Goal: Task Accomplishment & Management: Use online tool/utility

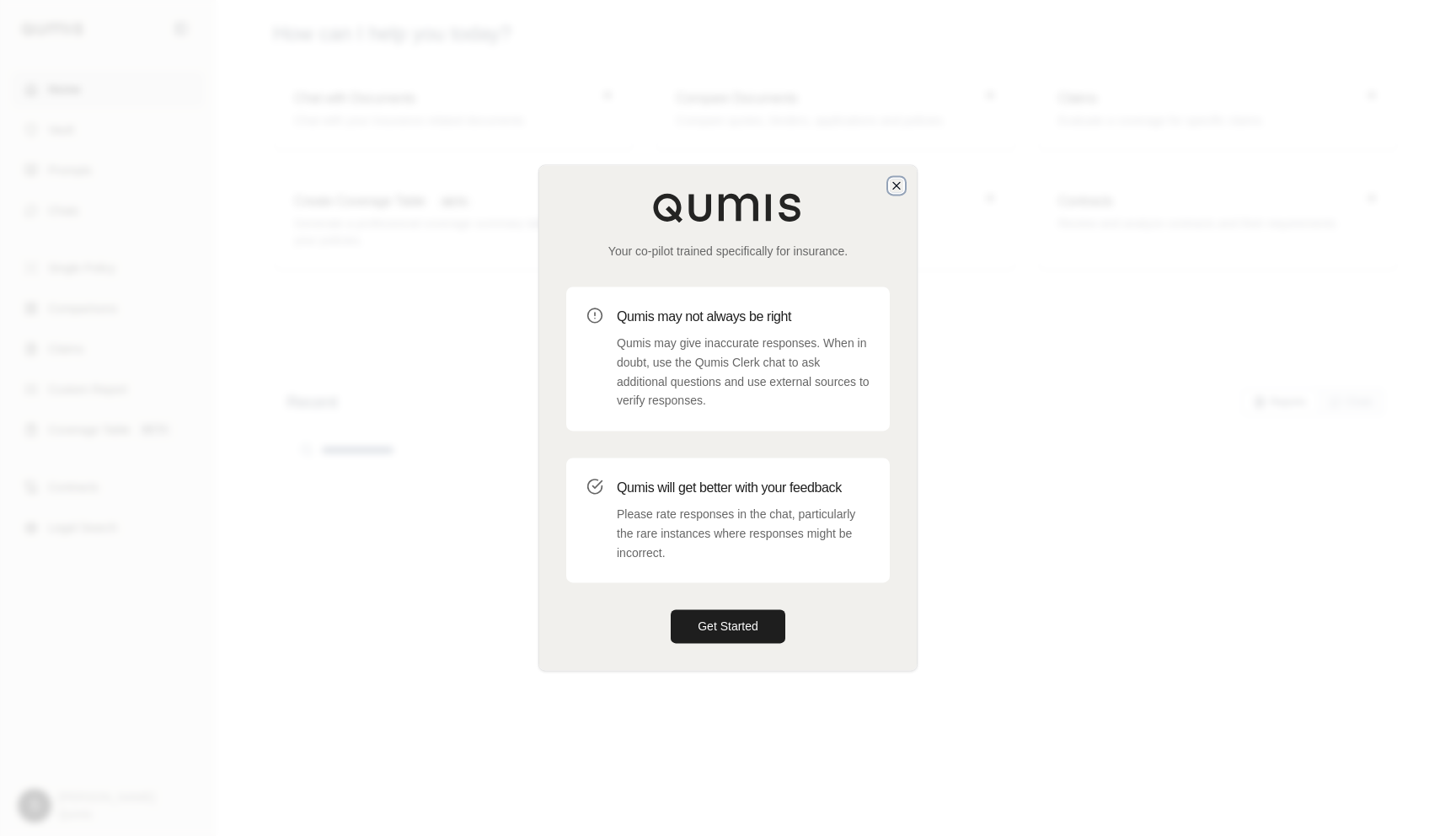
click at [901, 189] on icon "button" at bounding box center [896, 185] width 13 height 13
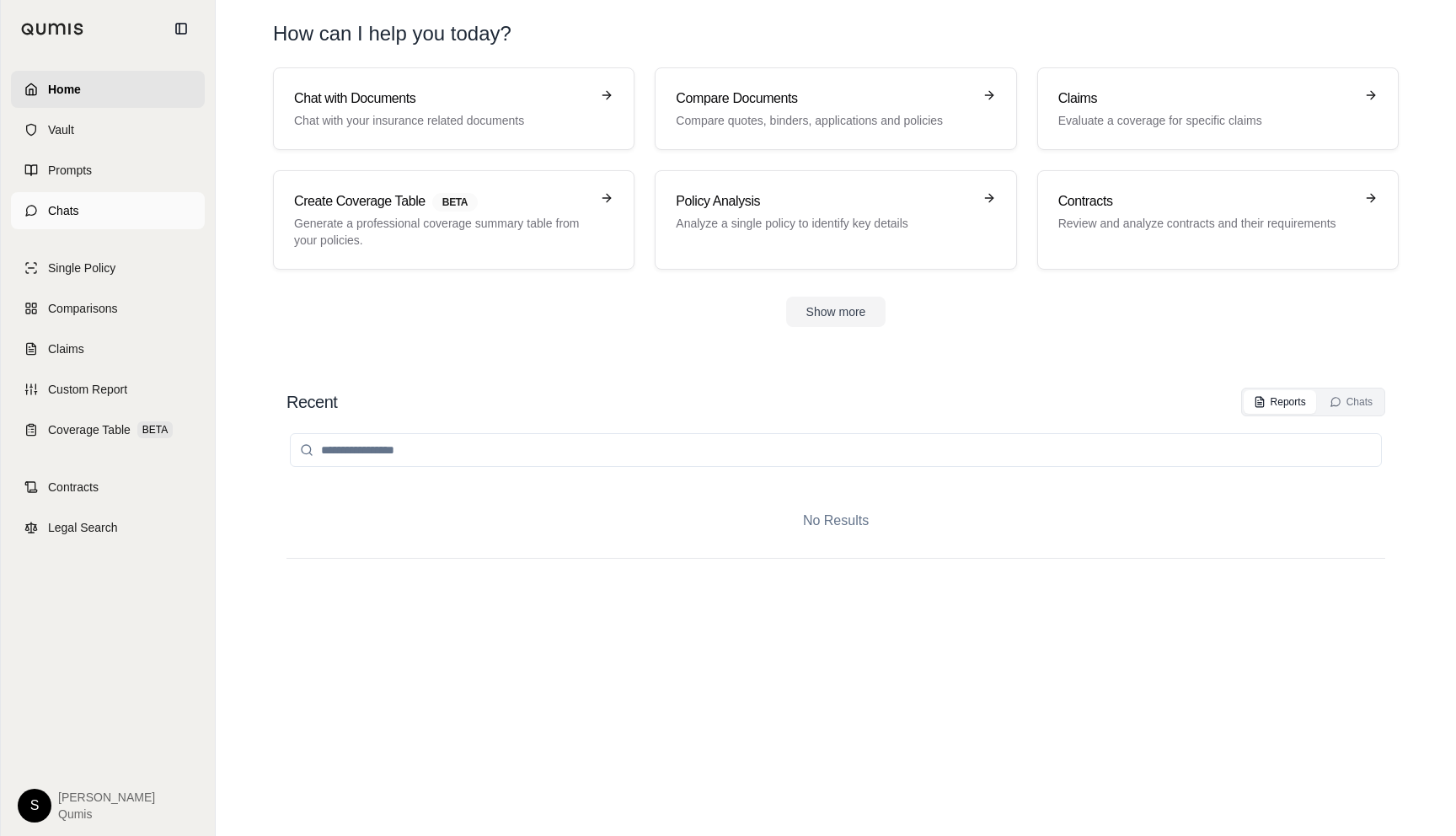
click at [86, 204] on link "Chats" at bounding box center [108, 211] width 194 height 37
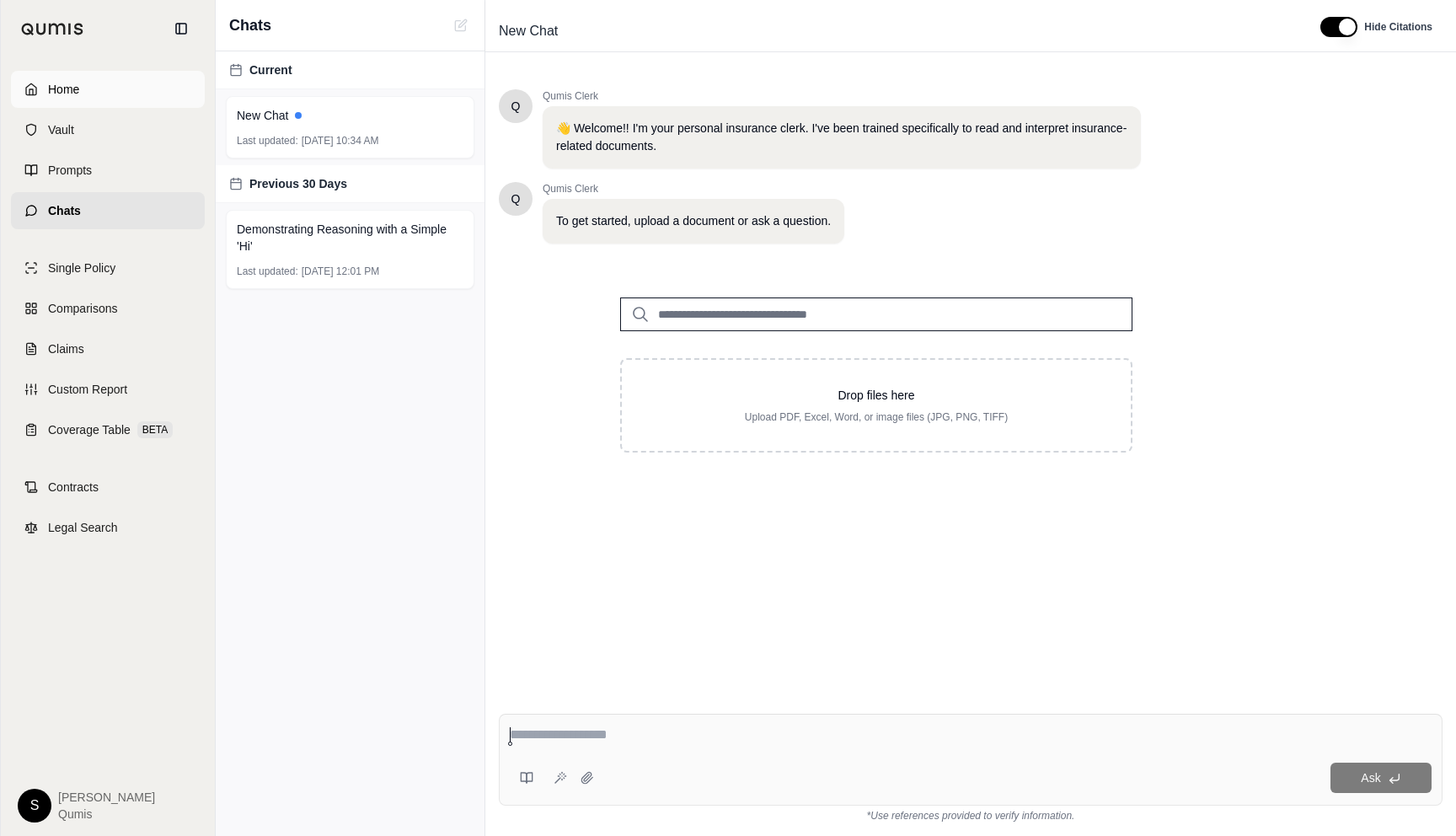
click at [52, 91] on span "Home" at bounding box center [63, 89] width 31 height 17
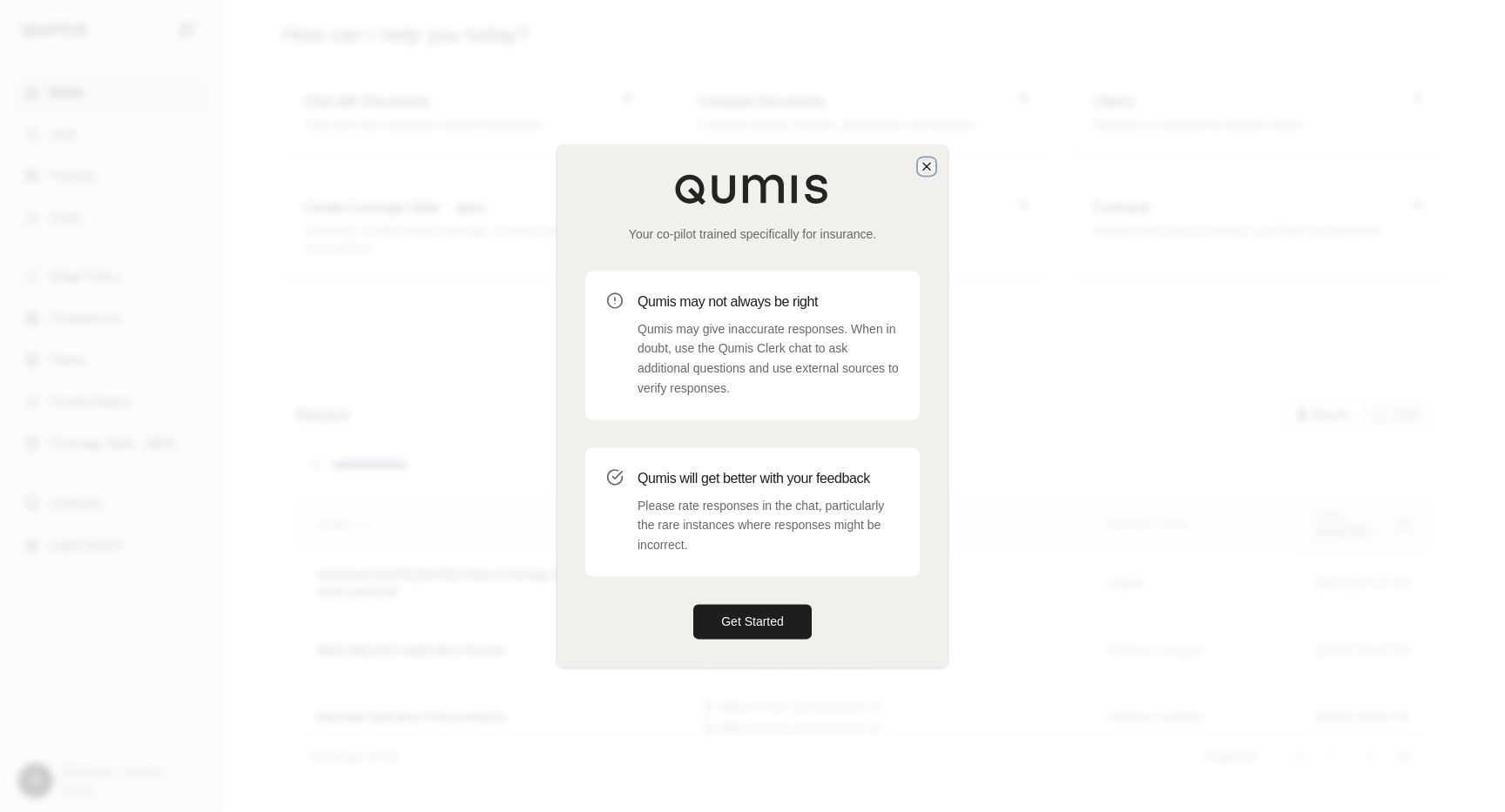
click at [933, 171] on icon "button" at bounding box center [926, 165] width 14 height 14
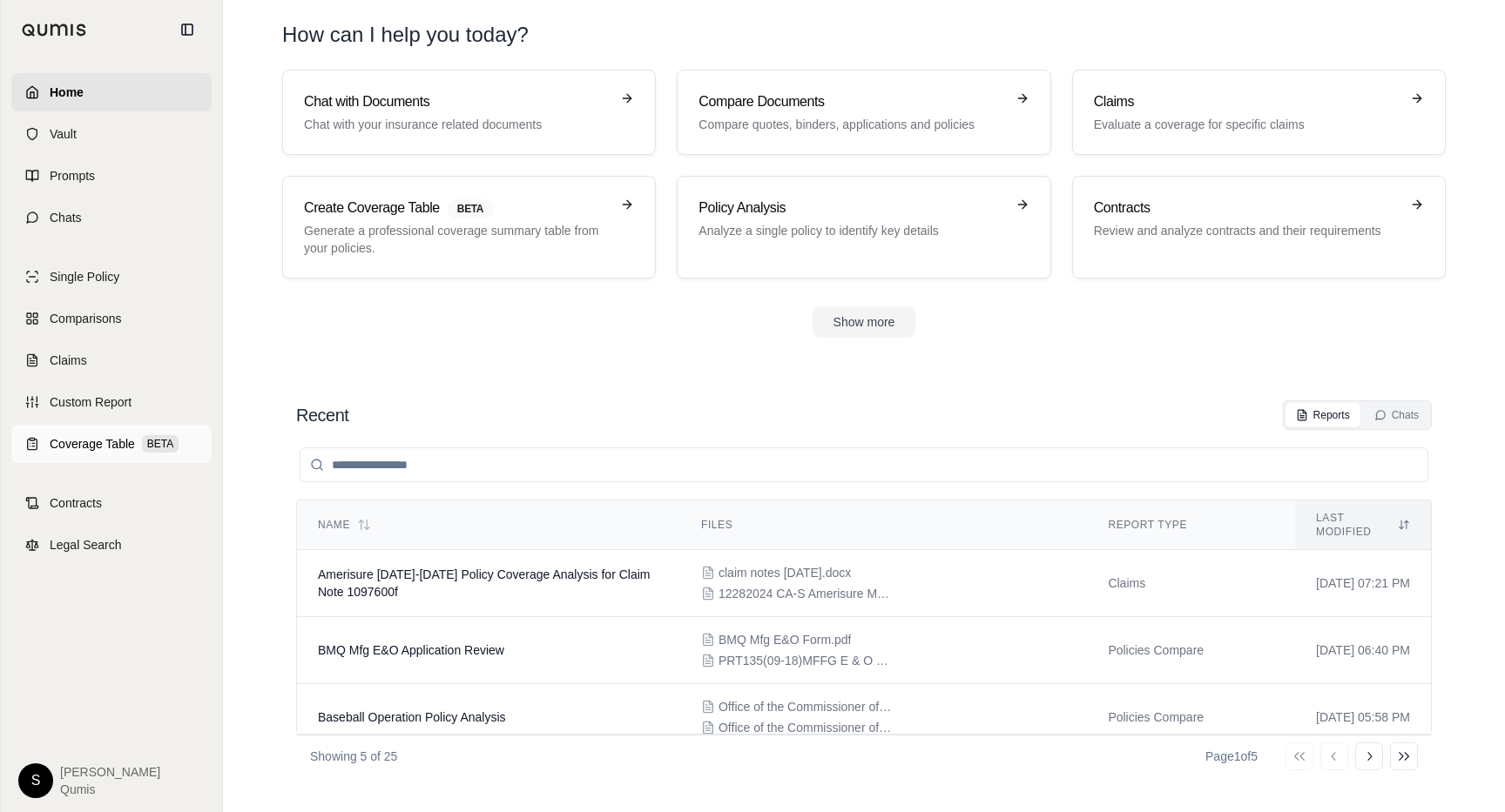
click at [107, 430] on link "Coverage Table BETA" at bounding box center [111, 444] width 200 height 39
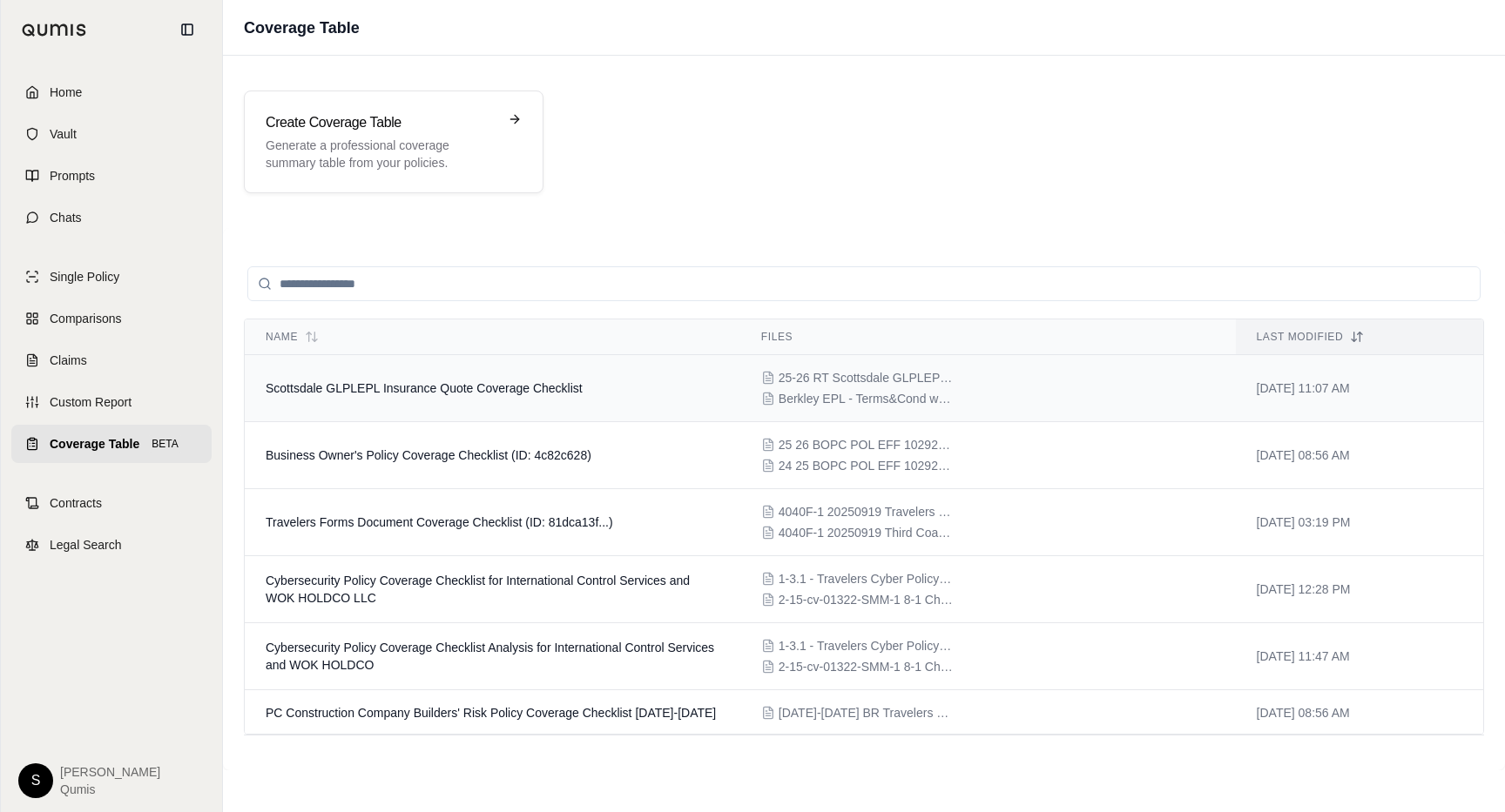
click at [503, 388] on span "Scottsdale GLPLEPL Insurance Quote Coverage Checklist" at bounding box center [424, 388] width 317 height 14
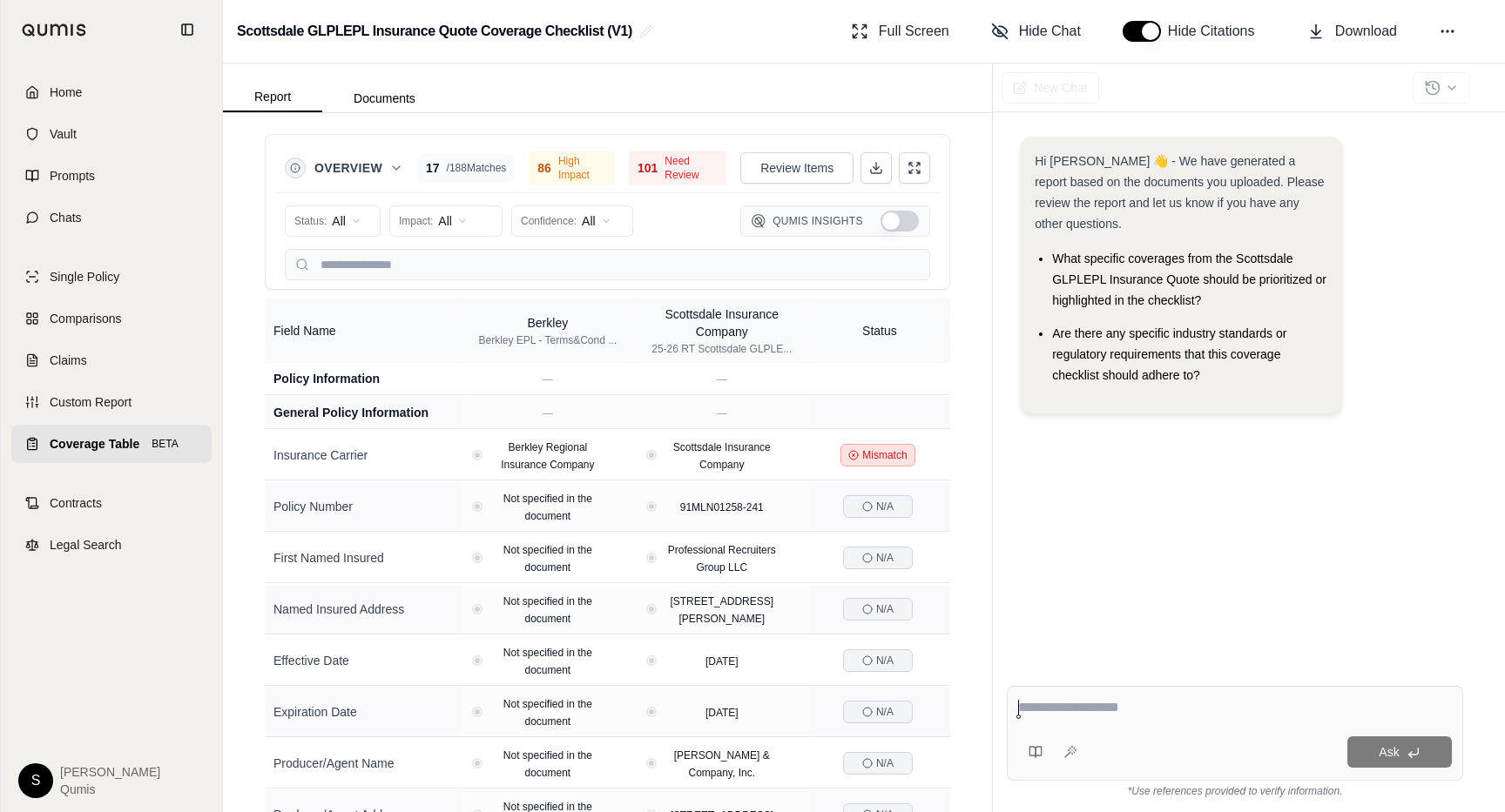
click at [446, 220] on html "Home Vault Prompts Chats Single Policy Comparisons Claims Custom Report Coverag…" at bounding box center [752, 406] width 1505 height 812
click at [468, 289] on span "High Impact" at bounding box center [442, 286] width 83 height 17
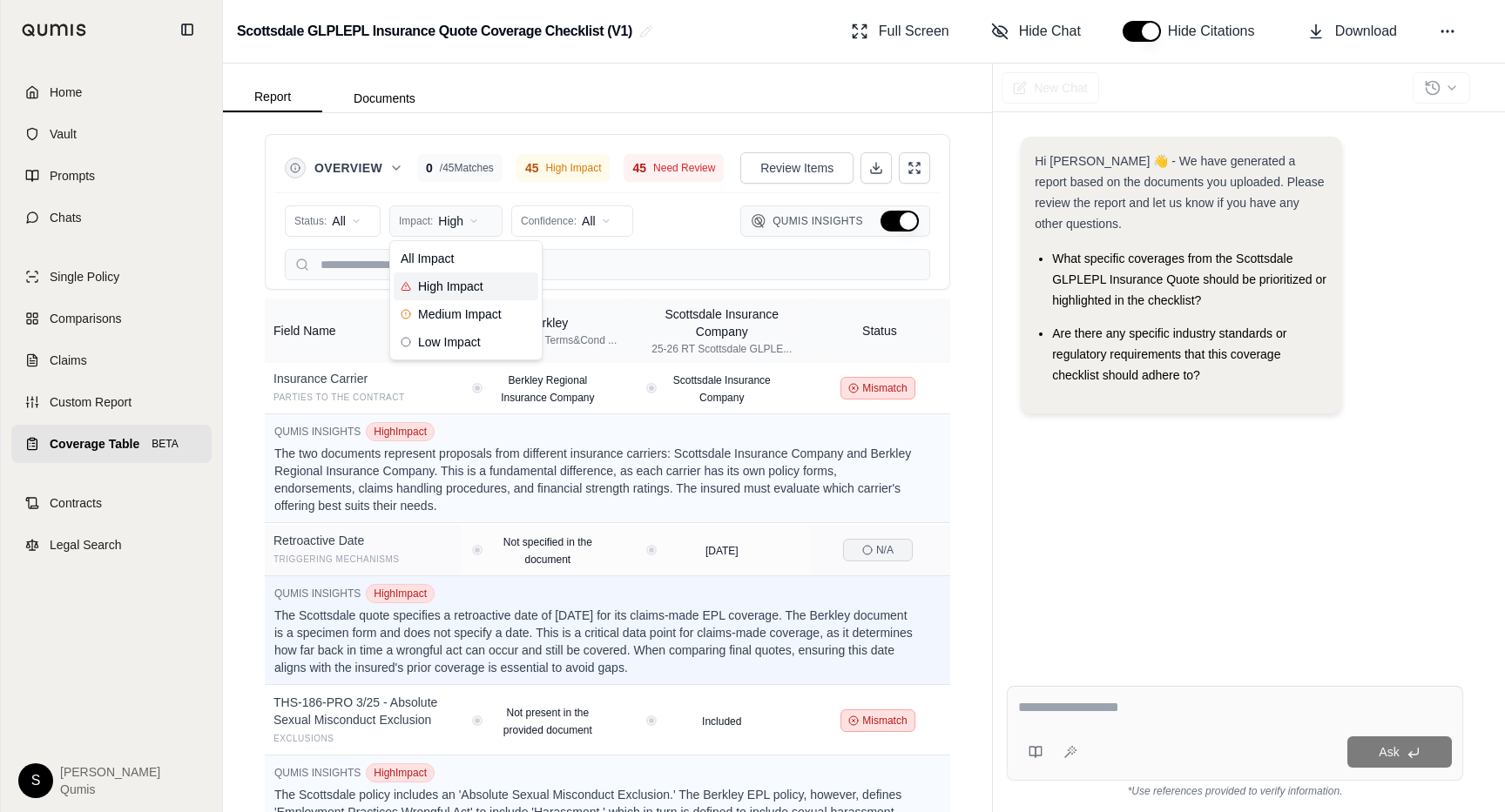
click at [457, 231] on html "Home Vault Prompts Chats Single Policy Comparisons Claims Custom Report Coverag…" at bounding box center [752, 406] width 1505 height 812
click at [450, 260] on span "All Impact" at bounding box center [427, 258] width 53 height 17
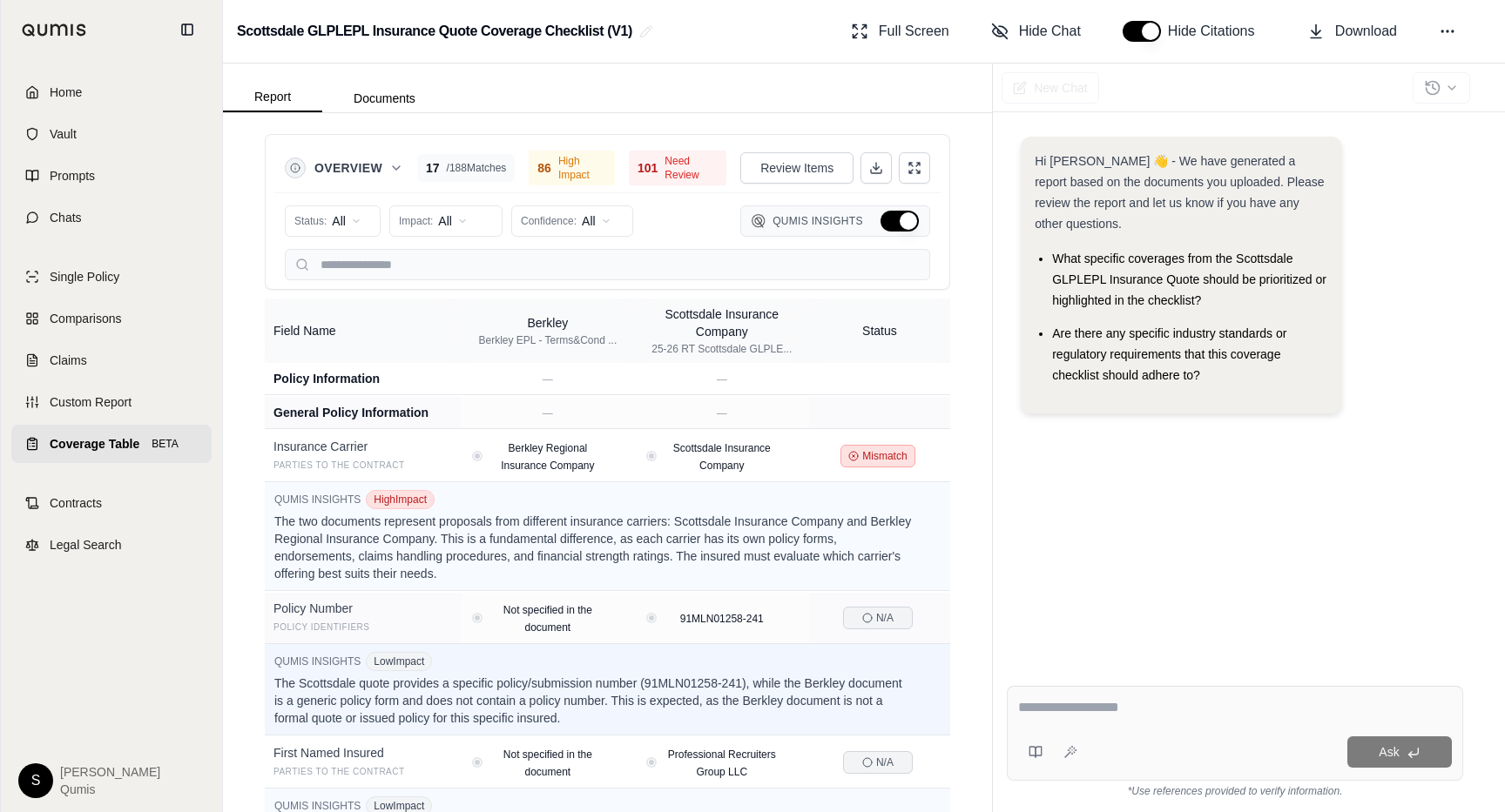
click at [911, 231] on div "Qumis Insights" at bounding box center [835, 221] width 190 height 31
click at [906, 223] on button "Hide Qumis Insights" at bounding box center [900, 220] width 39 height 21
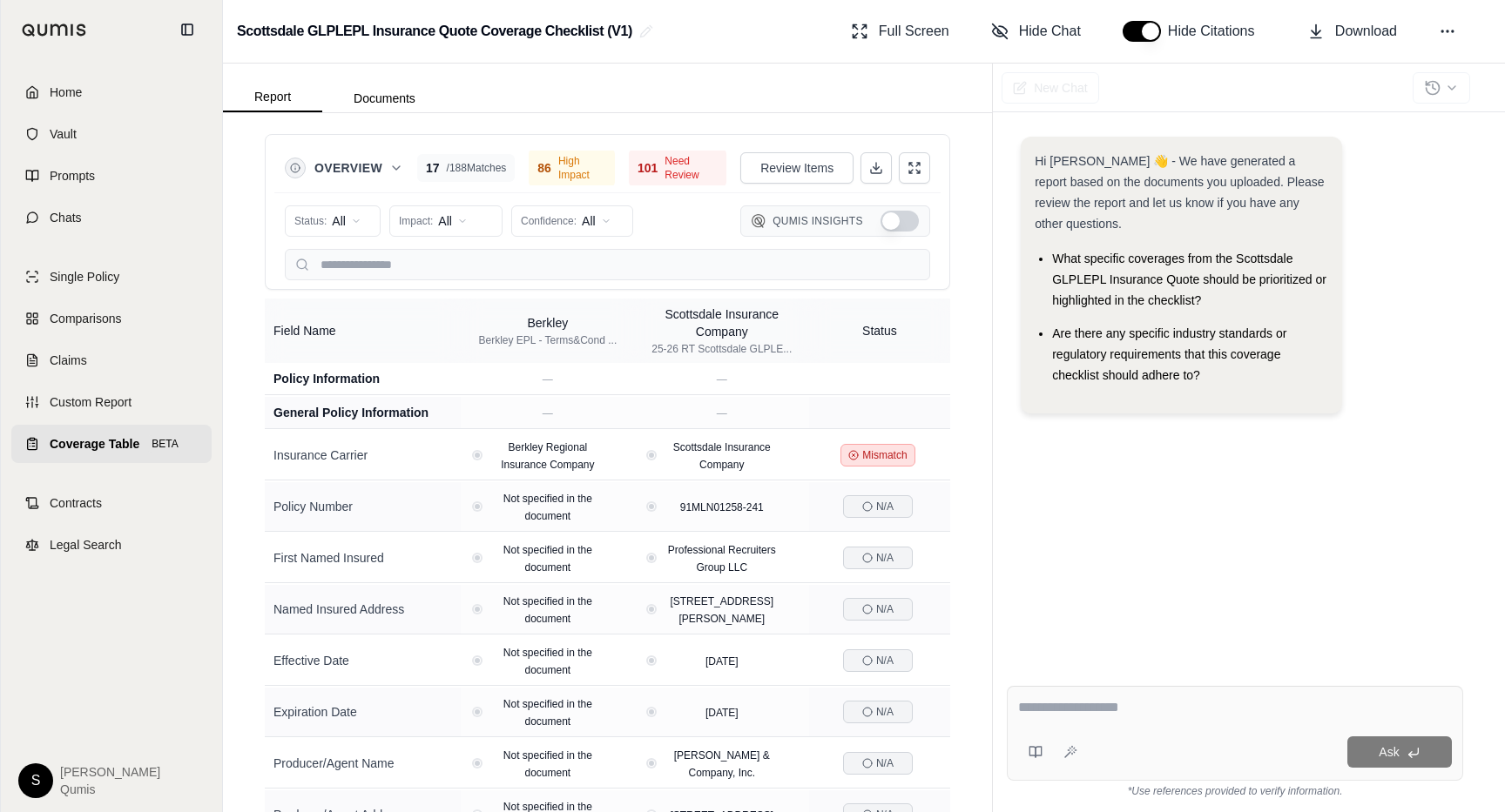
click at [573, 234] on html "Home Vault Prompts Chats Single Policy Comparisons Claims Custom Report Coverag…" at bounding box center [752, 406] width 1505 height 812
click at [583, 286] on span "High (≥80%)" at bounding box center [563, 286] width 82 height 17
click at [562, 237] on div "Status: All Impact: All Confidence: All Qumis Insights" at bounding box center [607, 221] width 645 height 35
click at [564, 225] on html "Home Vault Prompts Chats Single Policy Comparisons Claims Custom Report Coverag…" at bounding box center [752, 406] width 1505 height 812
click at [563, 285] on span "High (≥80%)" at bounding box center [563, 286] width 82 height 17
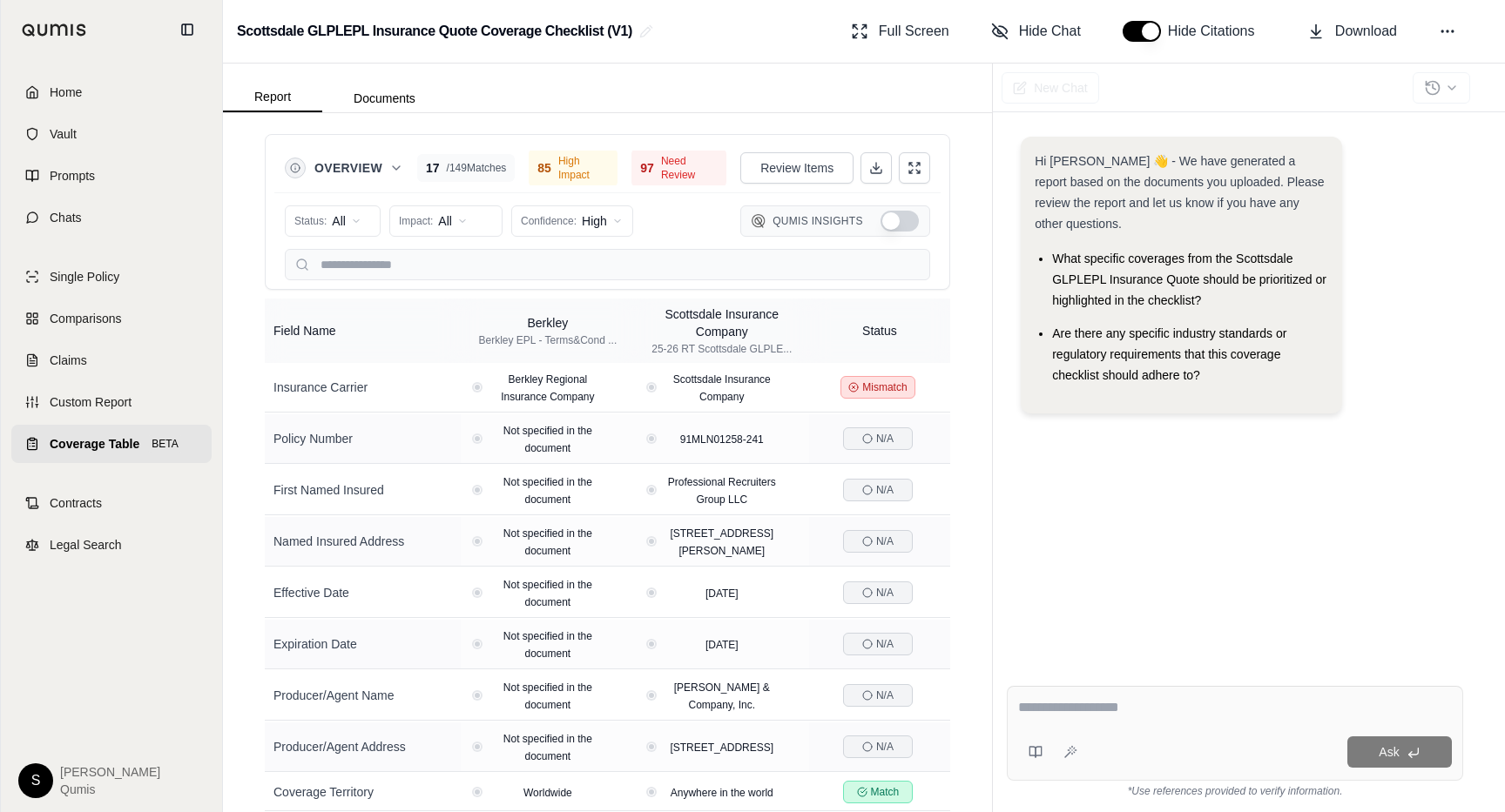
click at [877, 220] on div "Qumis Insights" at bounding box center [835, 221] width 190 height 31
click at [897, 221] on button "Show Qumis Insights" at bounding box center [900, 220] width 39 height 21
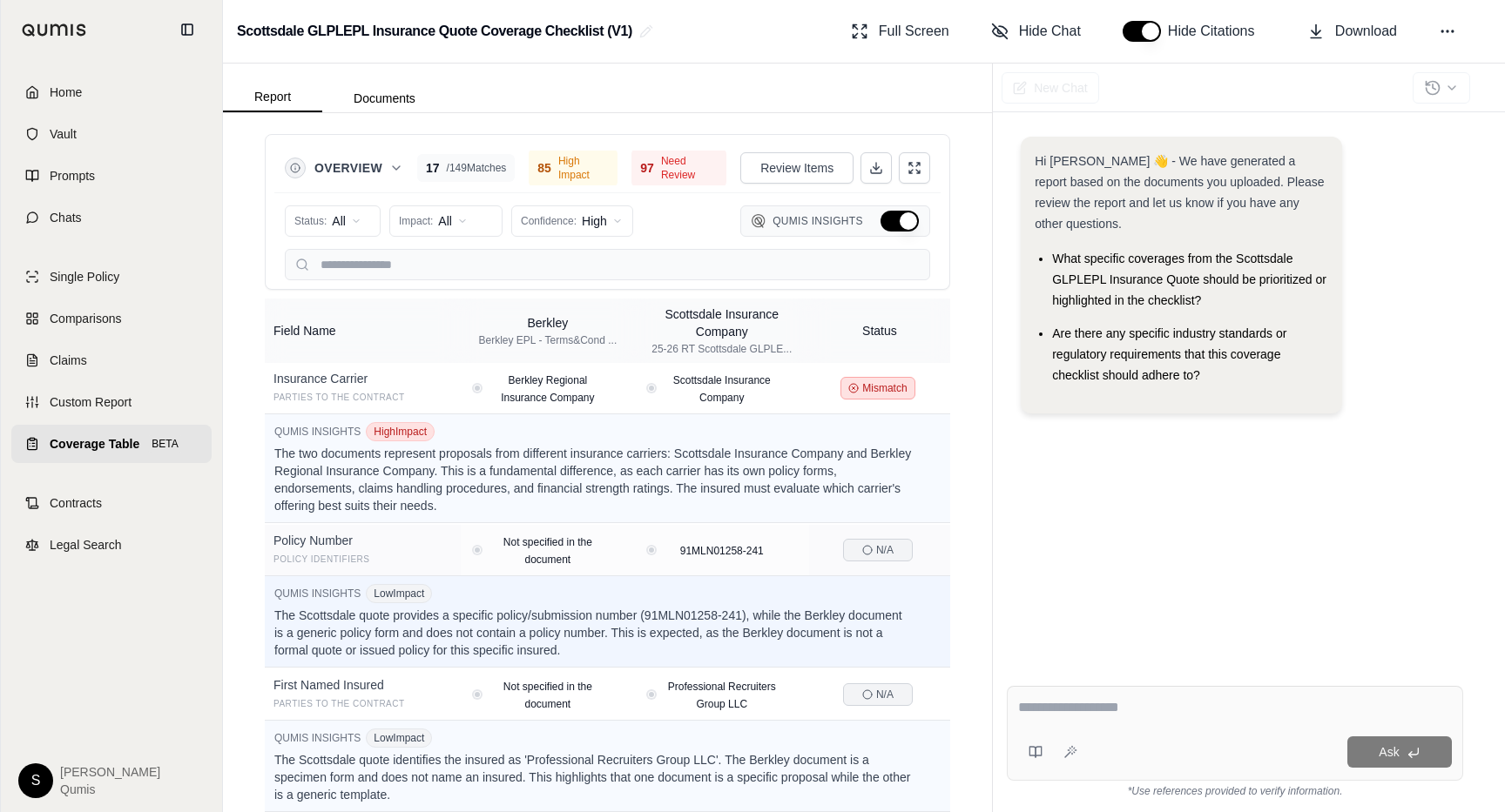
click at [898, 221] on button "Hide Qumis Insights" at bounding box center [900, 220] width 39 height 21
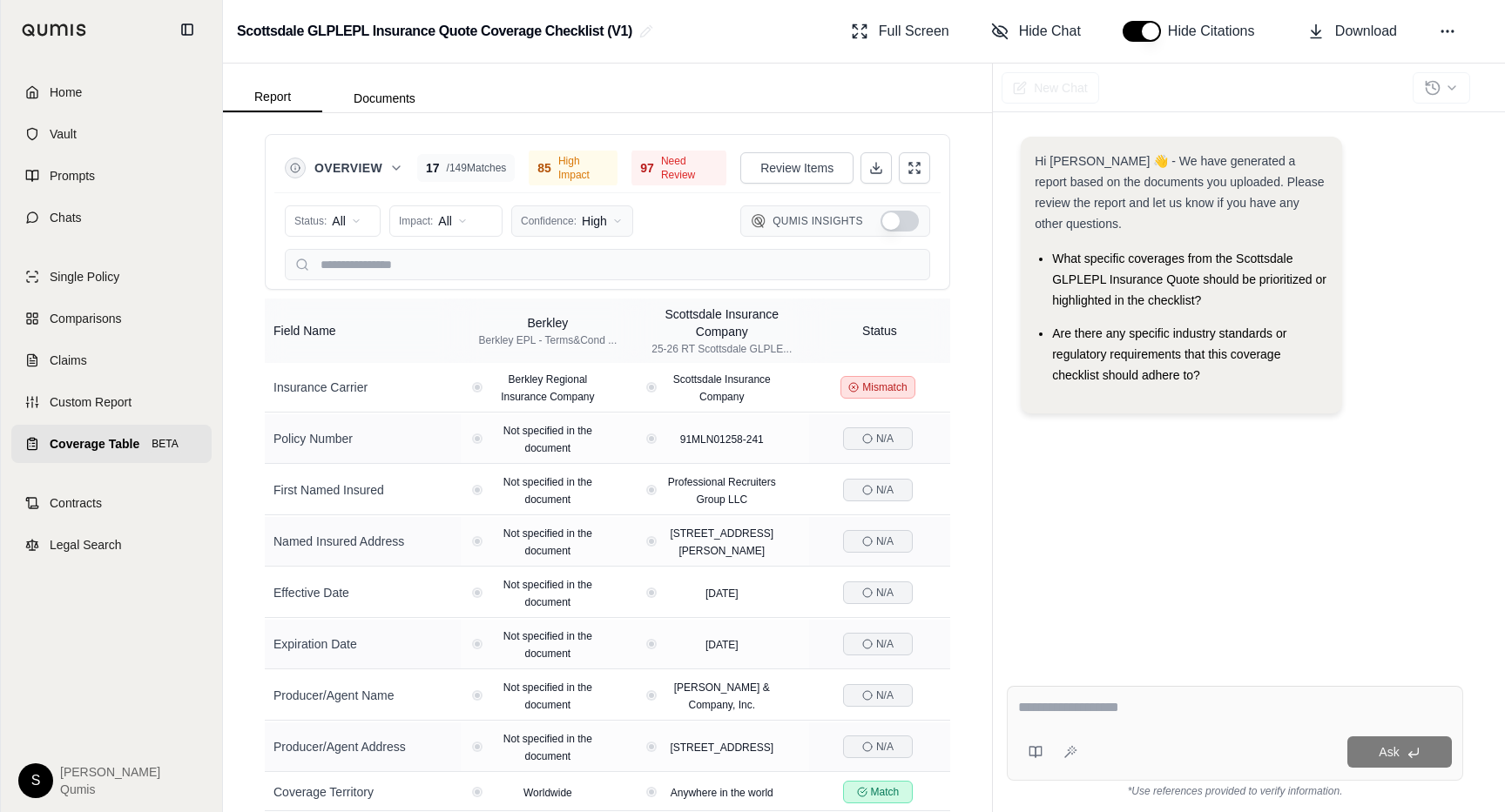
click at [589, 228] on html "Home Vault Prompts Chats Single Policy Comparisons Claims Custom Report Coverag…" at bounding box center [752, 406] width 1505 height 812
click at [759, 283] on html "Home Vault Prompts Chats Single Policy Comparisons Claims Custom Report Coverag…" at bounding box center [752, 406] width 1505 height 812
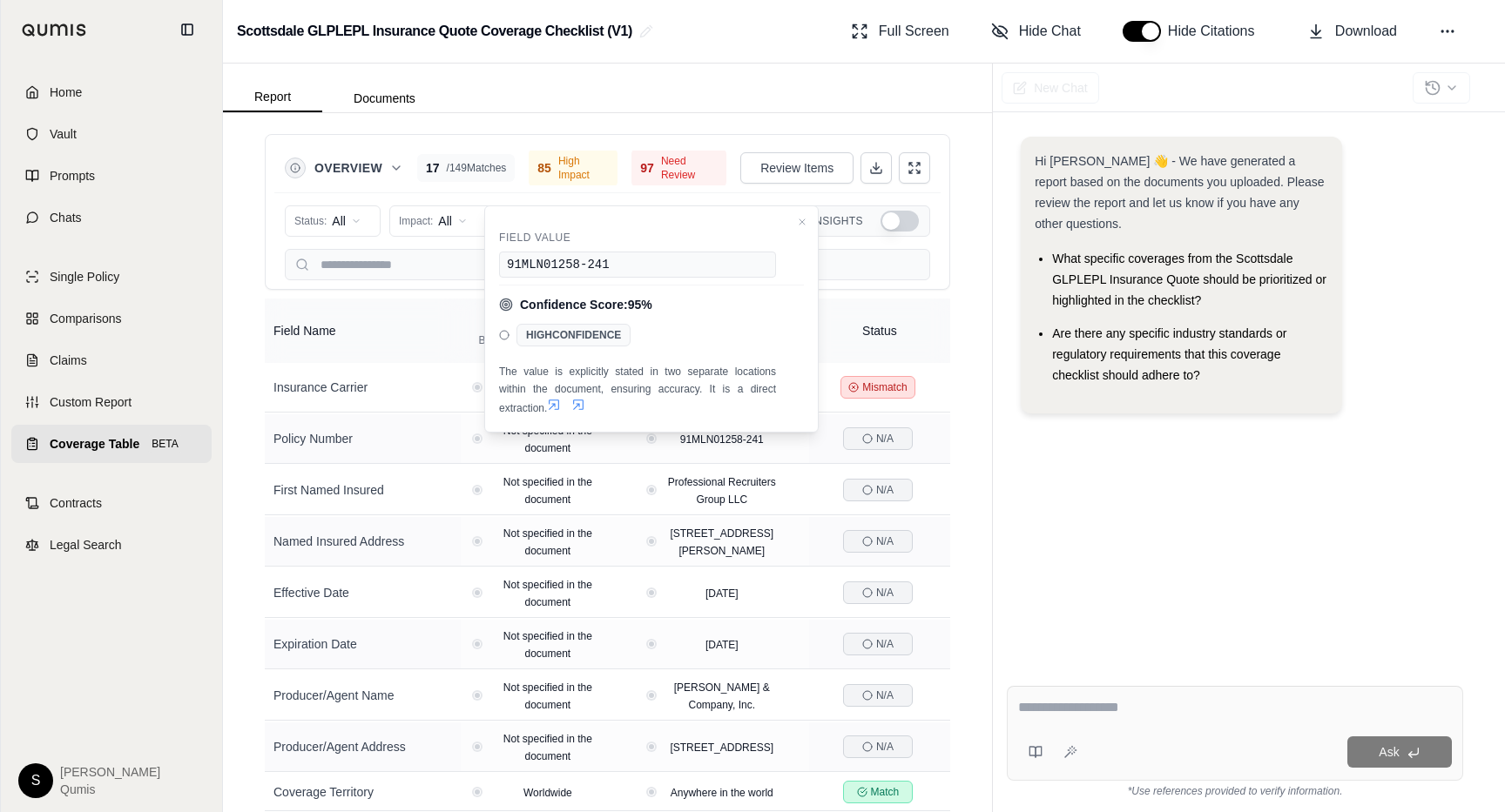
click at [566, 195] on div "Status: All Impact: All Confidence: High Qumis Insights" at bounding box center [607, 236] width 666 height 88
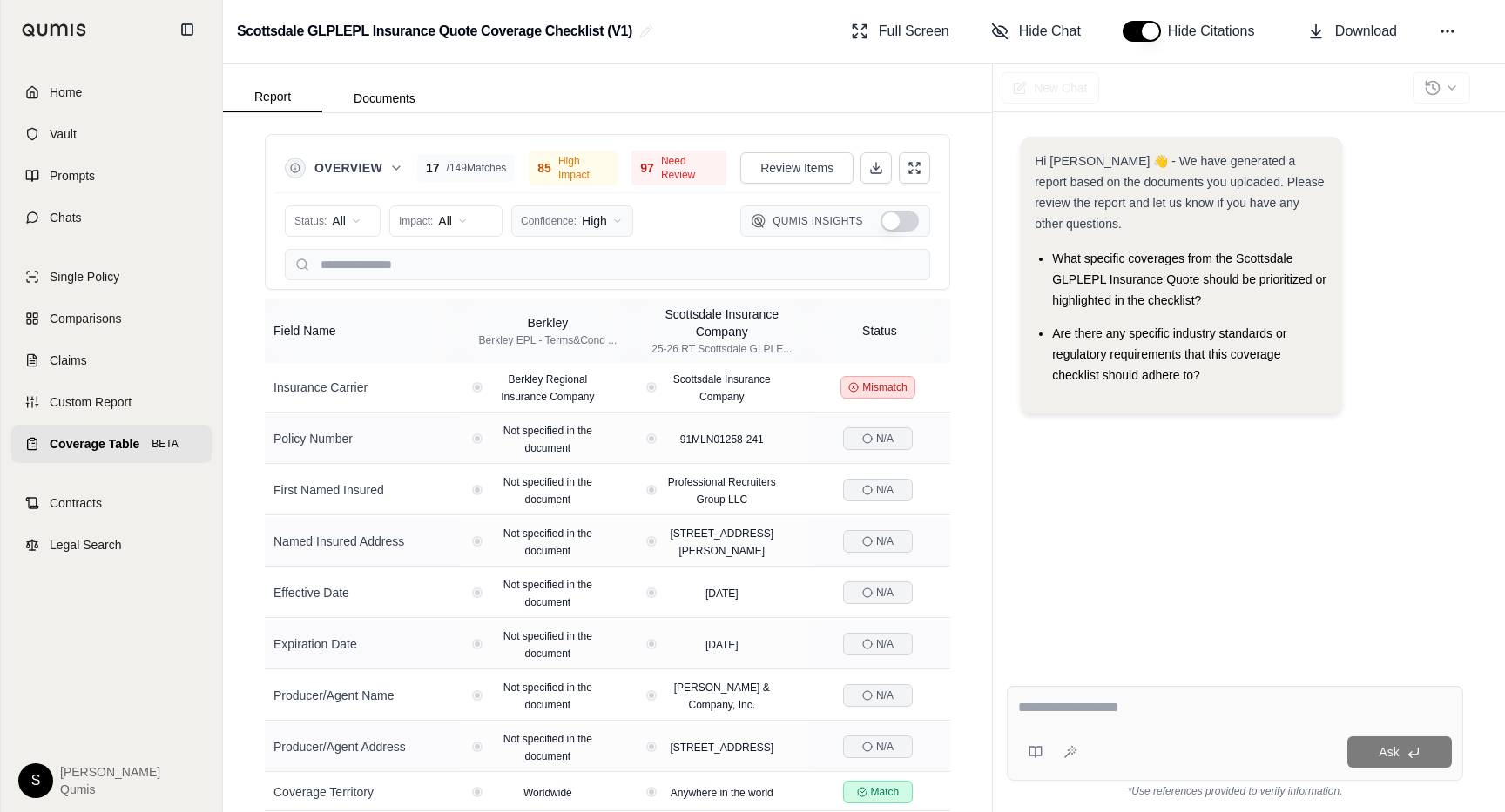
click at [571, 211] on html "Home Vault Prompts Chats Single Policy Comparisons Claims Custom Report Coverag…" at bounding box center [752, 406] width 1505 height 812
click at [551, 347] on span "Low (<50%)" at bounding box center [562, 342] width 79 height 17
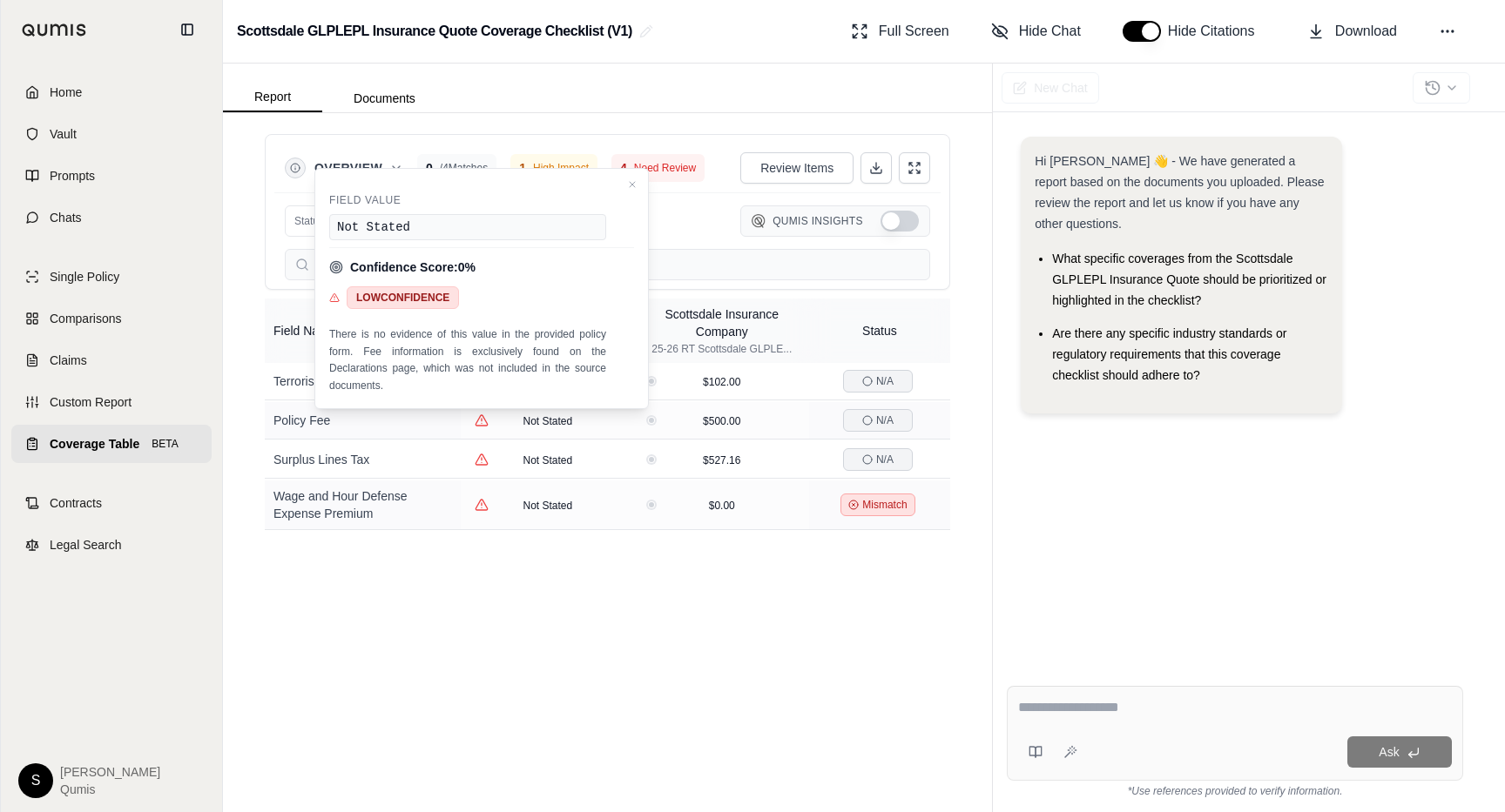
click at [491, 643] on div "Overview 0 / 4 Matches 1 High Impact 4 Need Review Review Items Status: All Imp…" at bounding box center [607, 462] width 769 height 699
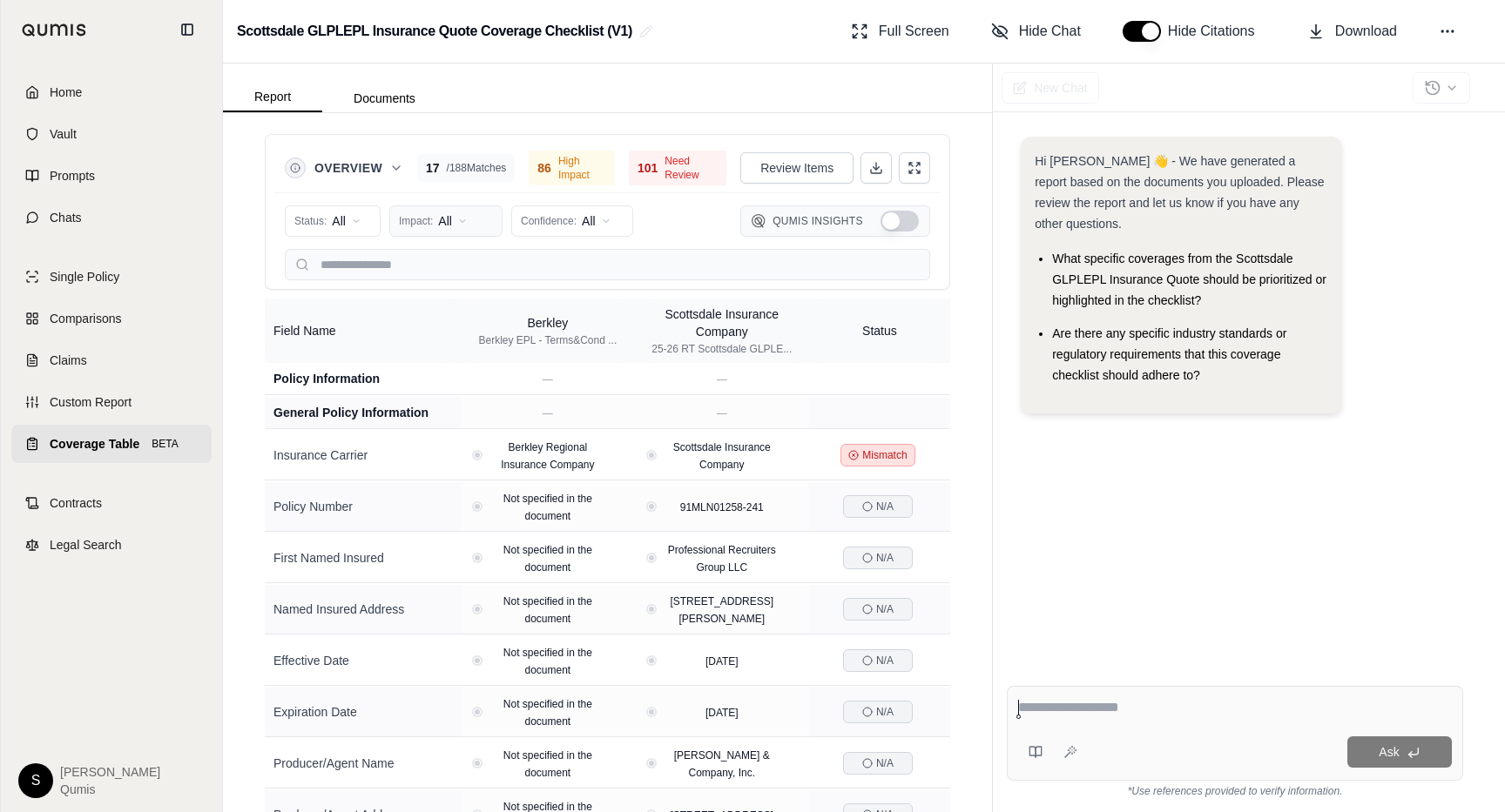
click at [451, 230] on html "Home Vault Prompts Chats Single Policy Comparisons Claims Custom Report Coverag…" at bounding box center [752, 406] width 1505 height 812
click at [447, 288] on span "High Impact" at bounding box center [442, 286] width 83 height 17
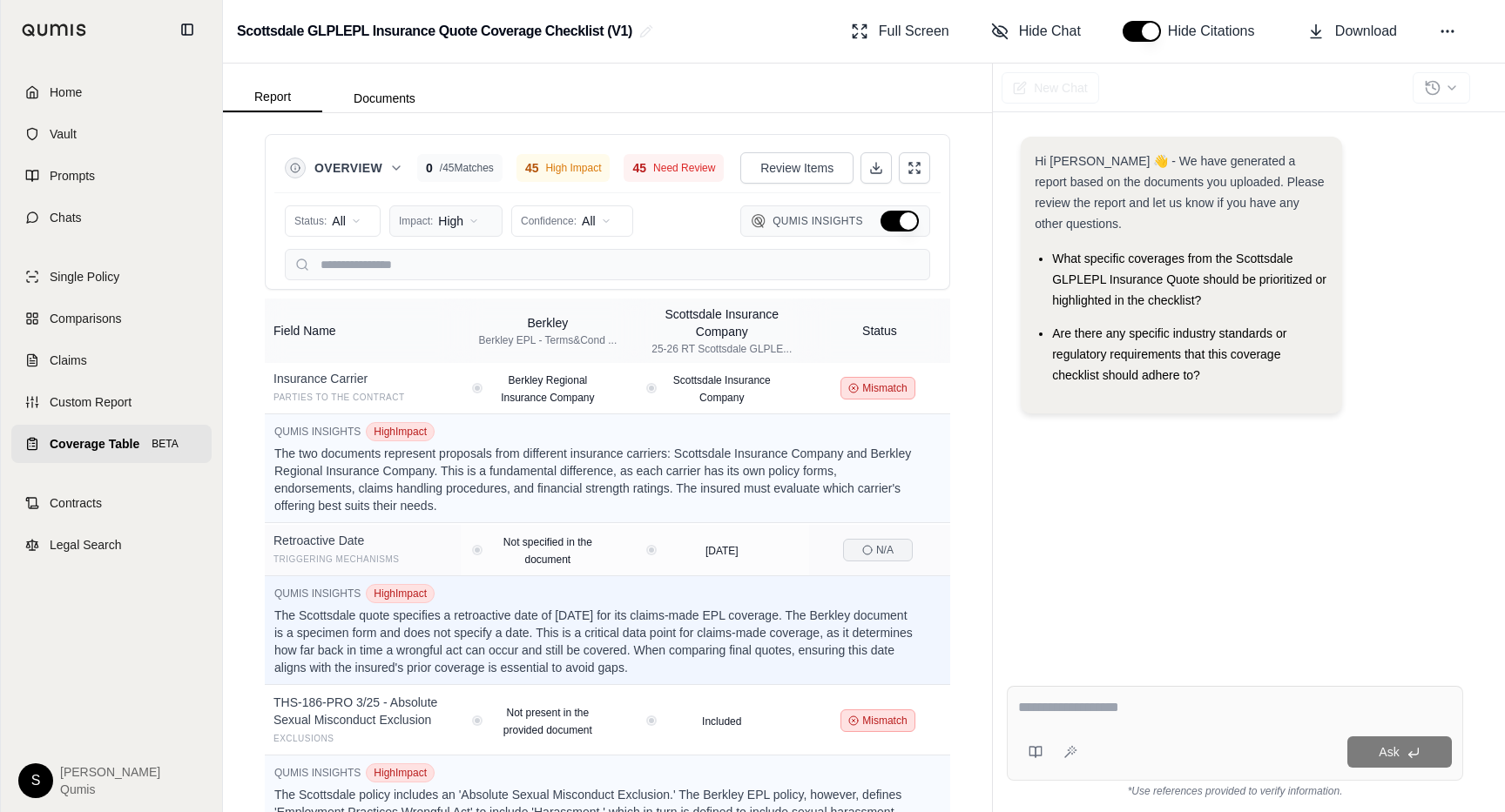
click at [469, 220] on html "Home Vault Prompts Chats Single Policy Comparisons Claims Custom Report Coverag…" at bounding box center [752, 406] width 1505 height 812
click at [453, 254] on span "All Impact" at bounding box center [427, 258] width 53 height 17
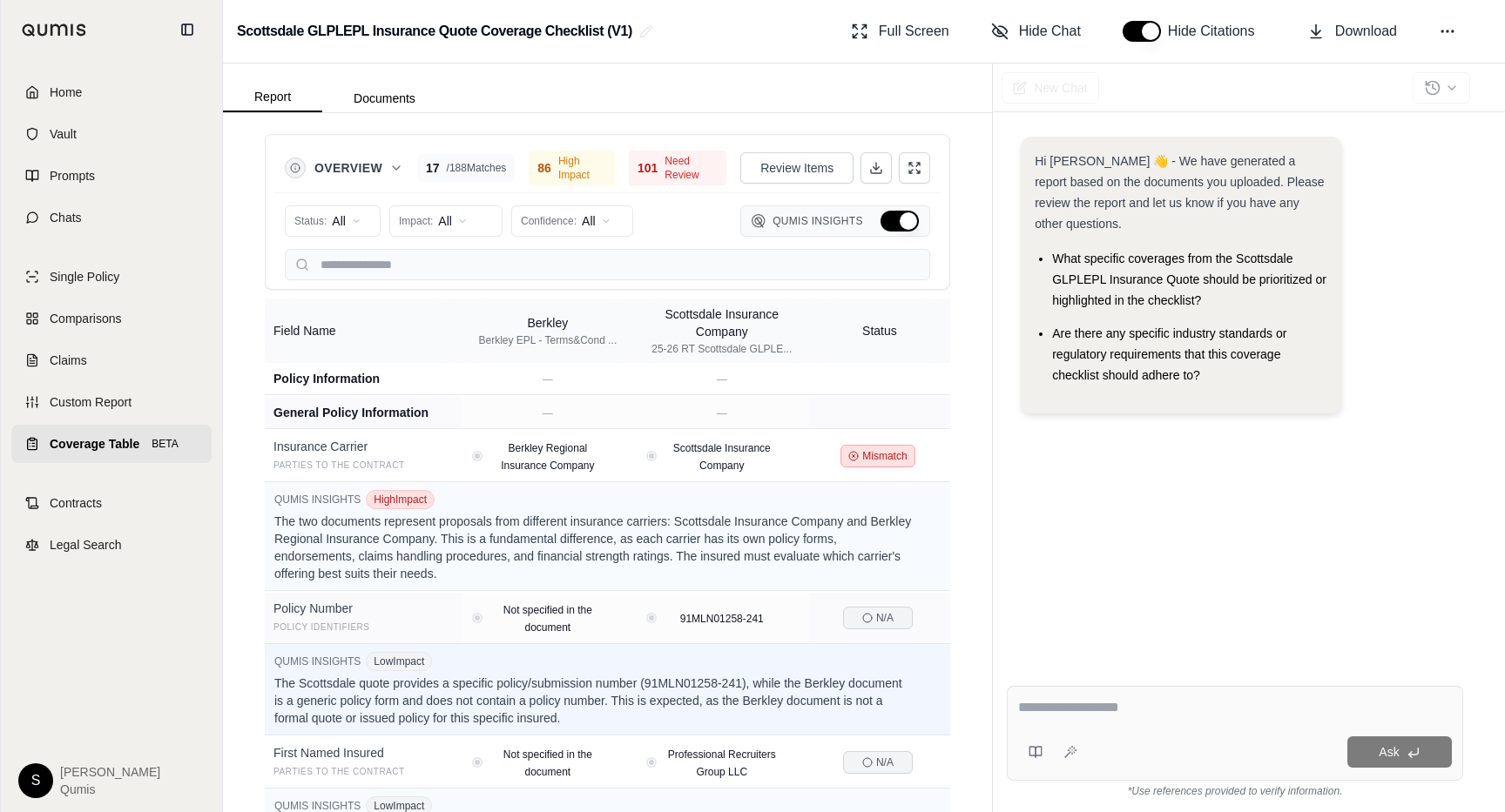
click at [909, 225] on button "Hide Qumis Insights" at bounding box center [900, 220] width 39 height 21
